Goal: Task Accomplishment & Management: Manage account settings

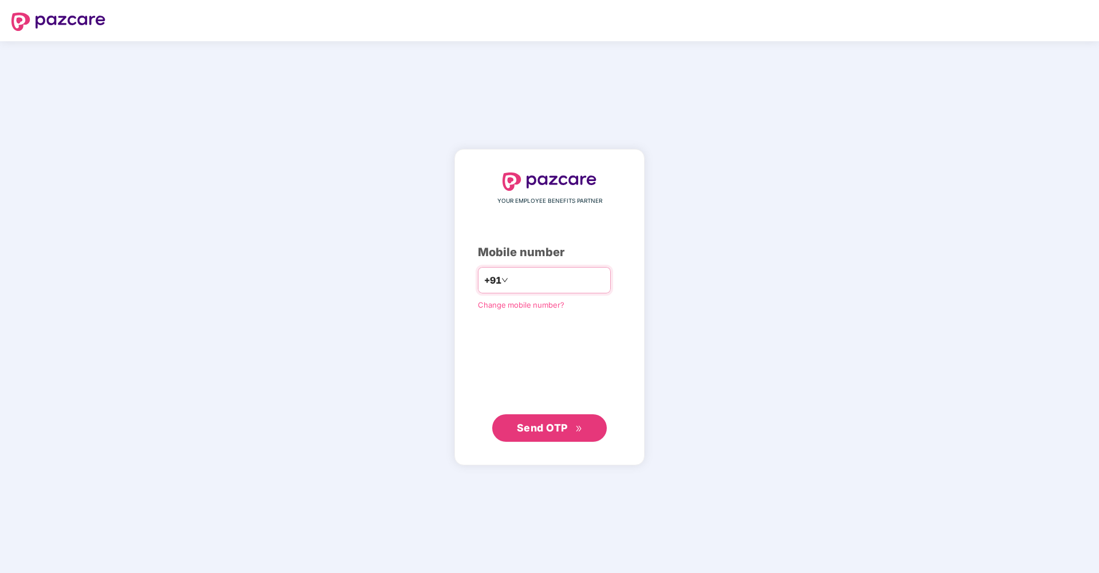
click at [510, 281] on input "number" at bounding box center [557, 280] width 94 height 18
click at [579, 428] on icon "double-right" at bounding box center [578, 428] width 7 height 7
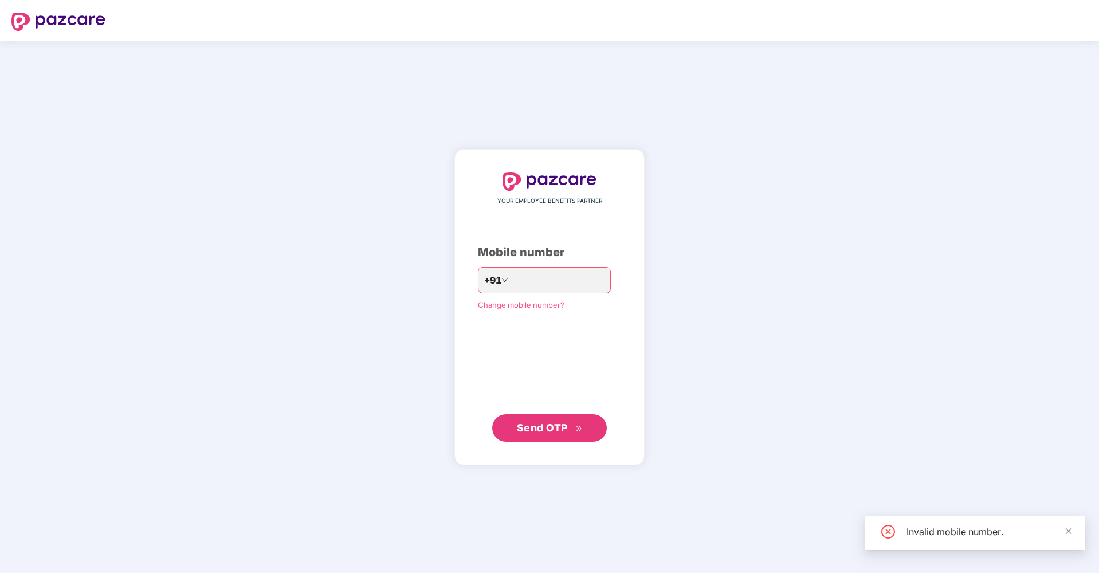
click at [534, 307] on span "Change mobile number?" at bounding box center [521, 304] width 87 height 9
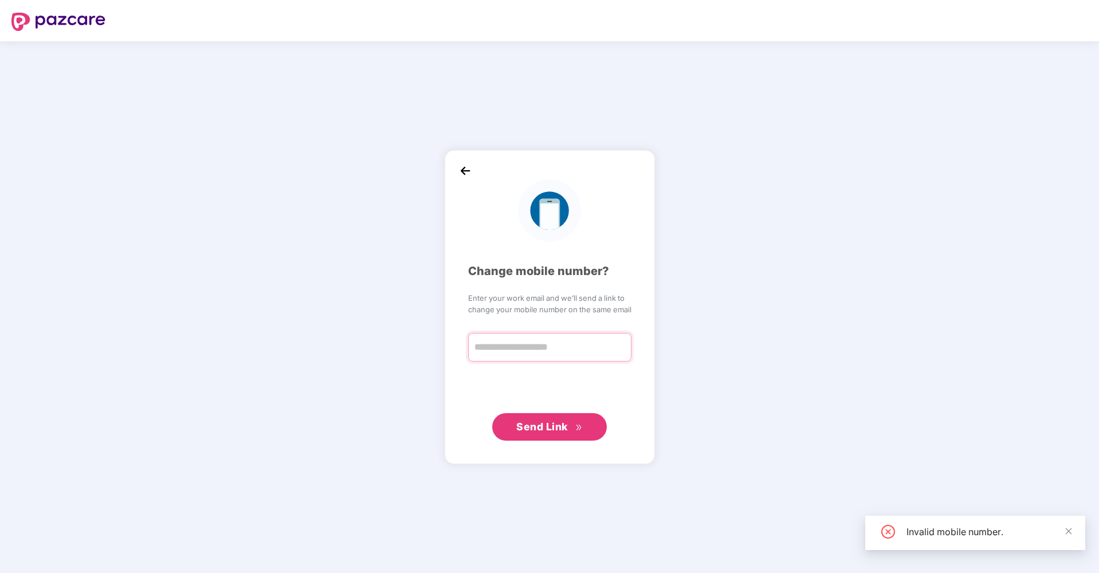
click at [534, 357] on input "text" at bounding box center [549, 347] width 163 height 29
type input "**********"
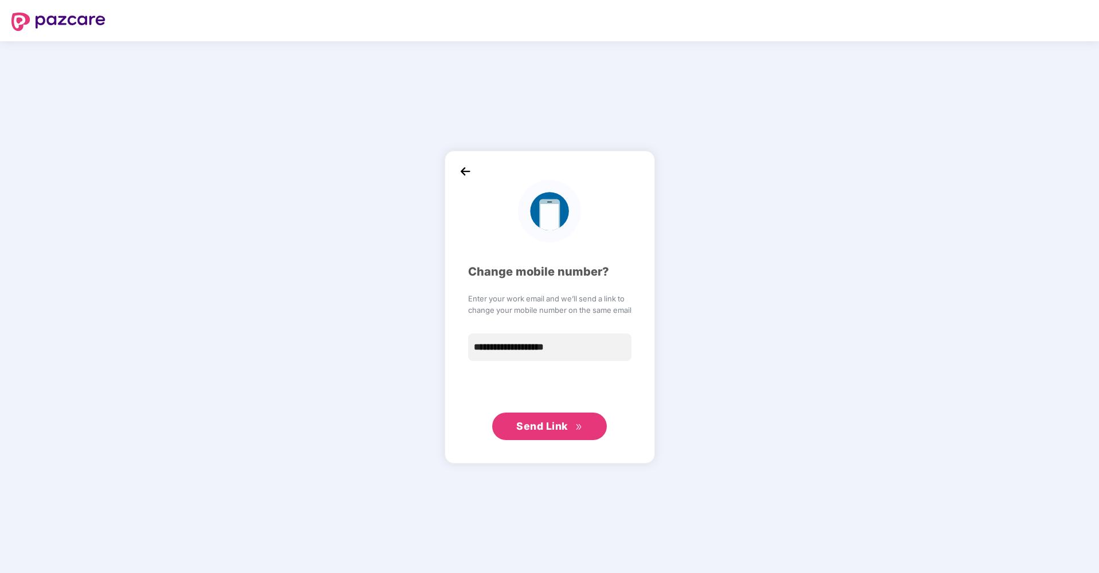
click at [549, 432] on span "Send Link" at bounding box center [549, 426] width 66 height 16
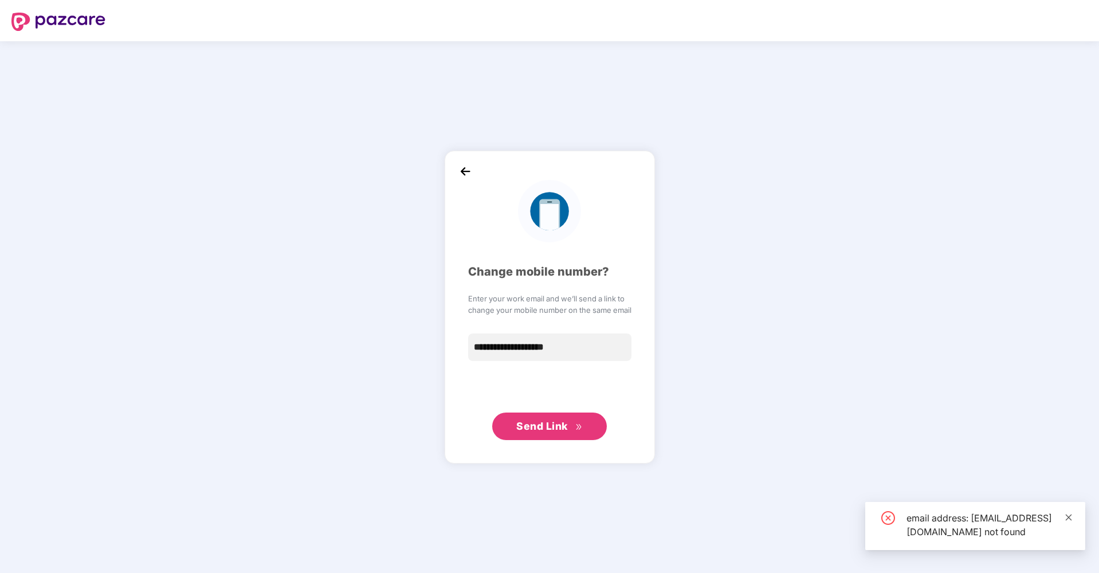
click at [1069, 513] on icon "close" at bounding box center [1069, 517] width 8 height 8
